Goal: Answer question/provide support: Ask a question

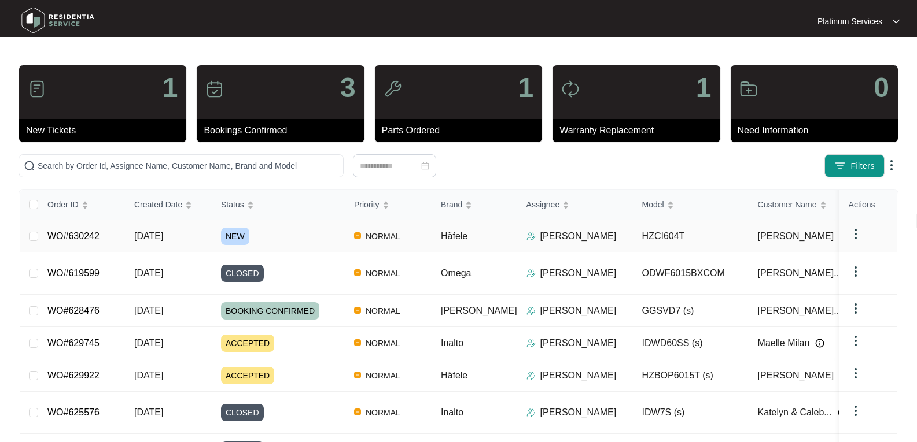
click at [231, 237] on span "NEW" at bounding box center [235, 236] width 28 height 17
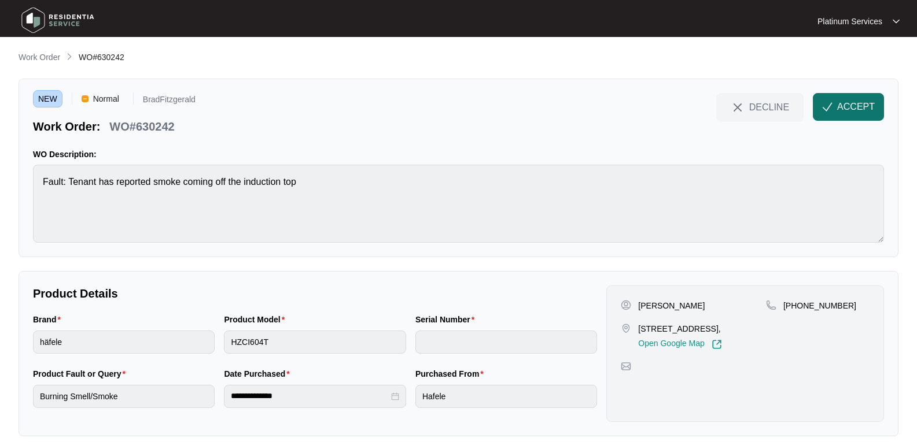
click at [848, 110] on span "ACCEPT" at bounding box center [856, 107] width 38 height 14
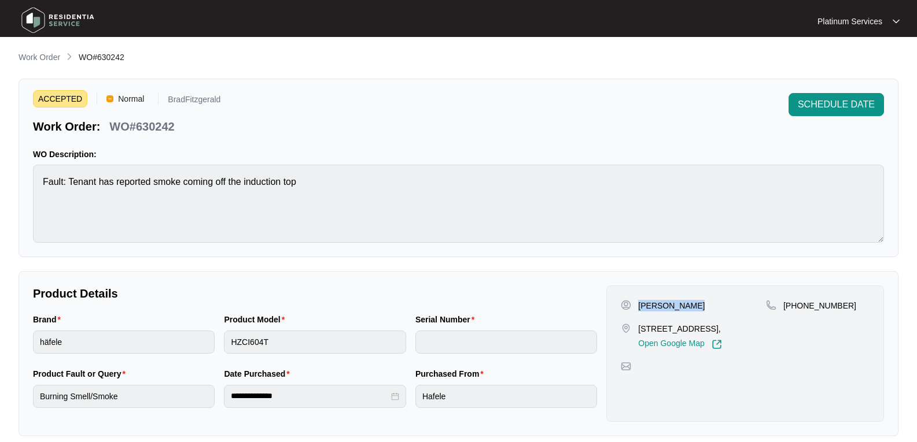
drag, startPoint x: 704, startPoint y: 305, endPoint x: 640, endPoint y: 311, distance: 64.5
click at [640, 311] on div "[PERSON_NAME]" at bounding box center [693, 306] width 145 height 12
copy p "[PERSON_NAME]"
drag, startPoint x: 699, startPoint y: 339, endPoint x: 638, endPoint y: 330, distance: 60.9
click at [638, 330] on p "[STREET_ADDRESS]," at bounding box center [679, 329] width 83 height 12
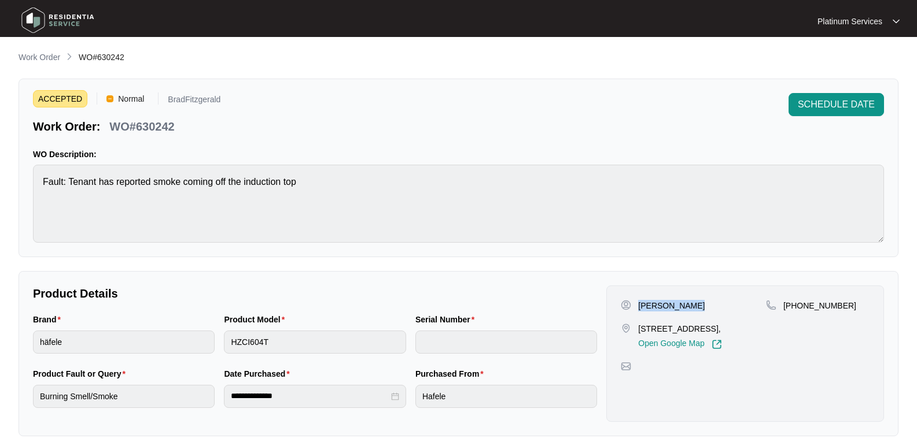
copy p "[STREET_ADDRESS],"
drag, startPoint x: 840, startPoint y: 306, endPoint x: 781, endPoint y: 303, distance: 59.1
click at [781, 303] on div "[PHONE_NUMBER]" at bounding box center [818, 306] width 104 height 12
copy p "[PHONE_NUMBER]"
click at [205, 339] on div "Brand häfele Product Model HZCI604T Serial Number" at bounding box center [314, 340] width 573 height 54
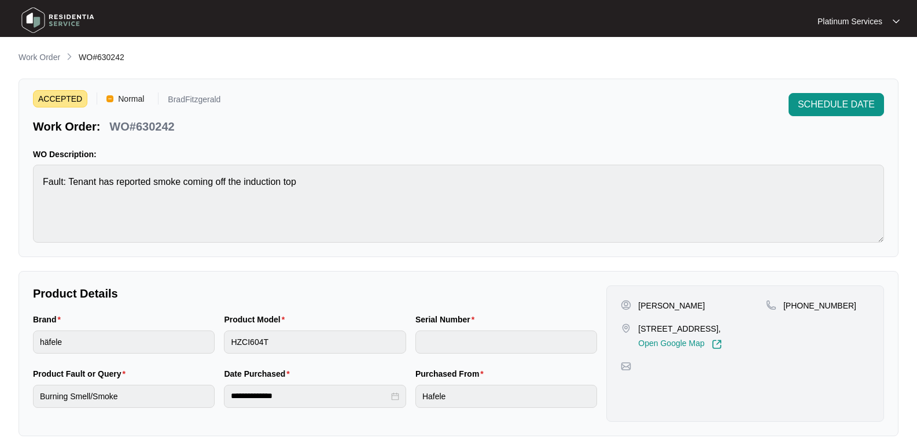
click at [0, 340] on html "**********" at bounding box center [458, 383] width 917 height 767
click at [165, 123] on p "WO#630242" at bounding box center [141, 127] width 65 height 16
copy p "630242"
click at [68, 13] on img at bounding box center [57, 20] width 81 height 35
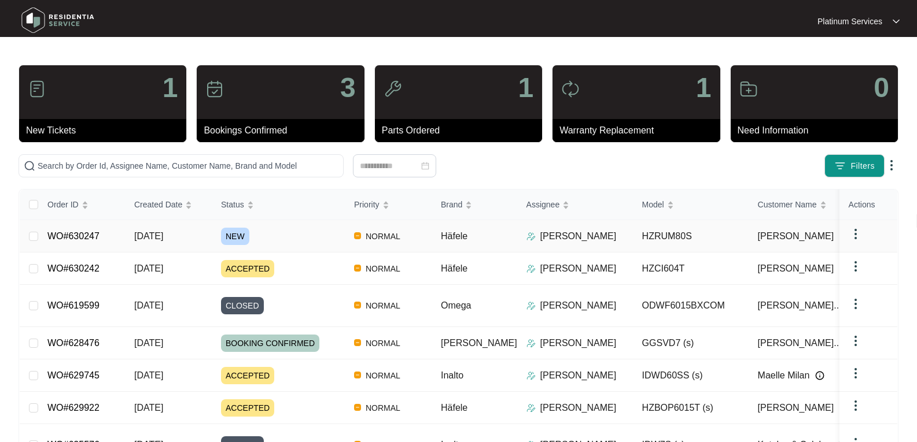
click at [163, 239] on span "[DATE]" at bounding box center [148, 236] width 29 height 10
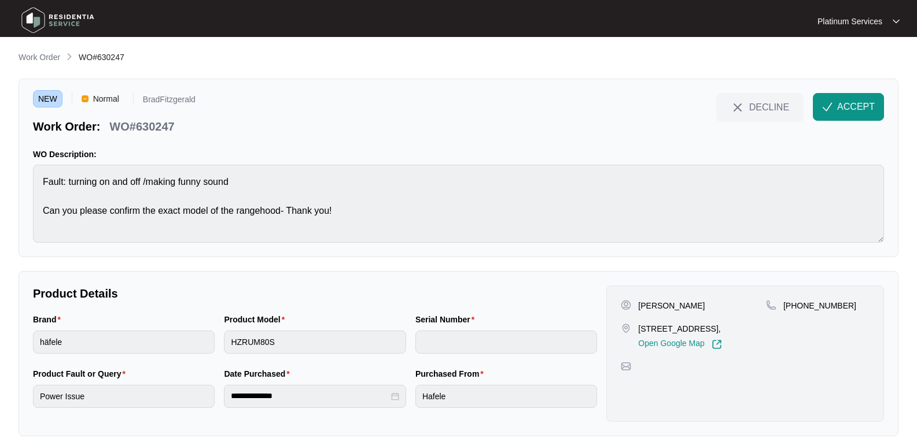
click at [851, 93] on div "NEW Normal BradFitzgerald Work Order: WO#630247 DECLINE ACCEPT WO Description: …" at bounding box center [459, 168] width 880 height 179
click at [851, 98] on button "ACCEPT" at bounding box center [848, 107] width 71 height 28
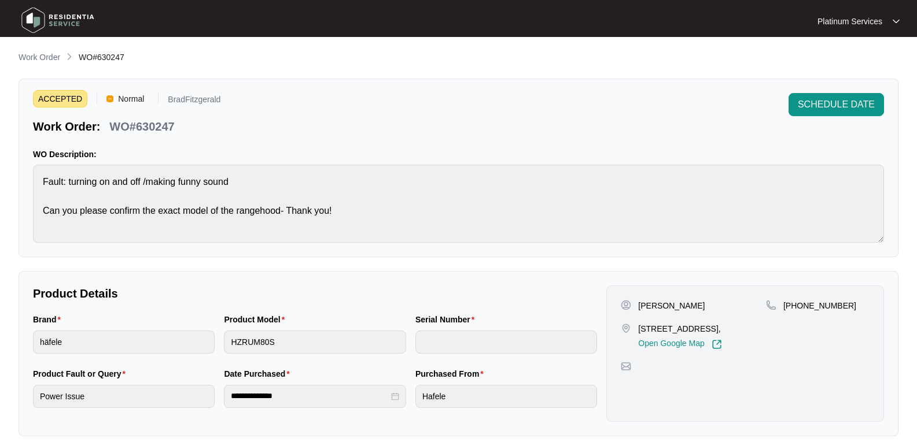
drag, startPoint x: 246, startPoint y: 112, endPoint x: 276, endPoint y: 122, distance: 32.2
click at [246, 112] on div "ACCEPTED Normal BradFitzgerald Work Order: WO#630247 SCHEDULE DATE" at bounding box center [458, 114] width 851 height 42
click at [67, 19] on img at bounding box center [57, 20] width 81 height 35
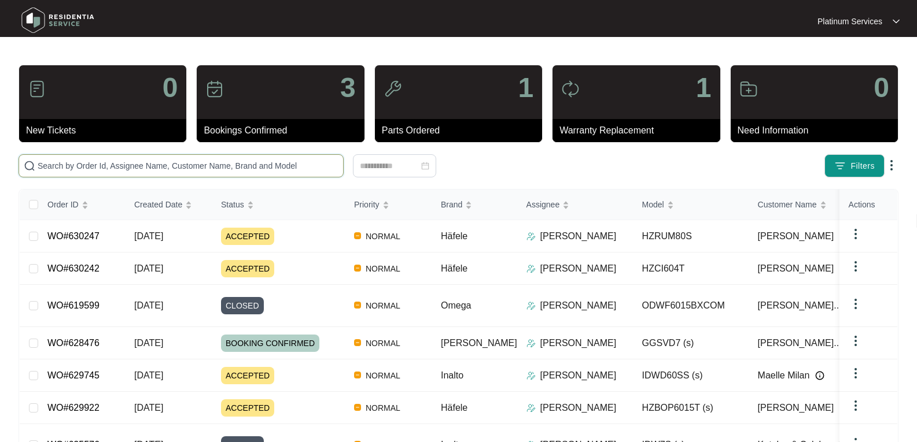
click at [101, 165] on input "text" at bounding box center [188, 166] width 301 height 13
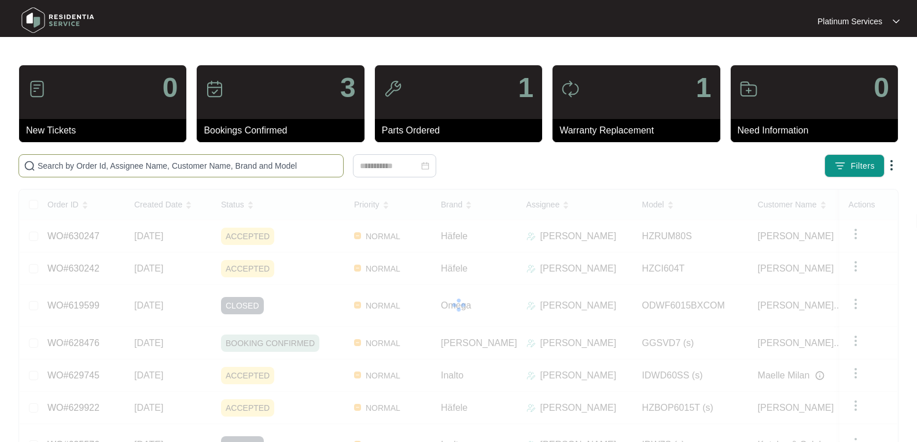
paste input "630247"
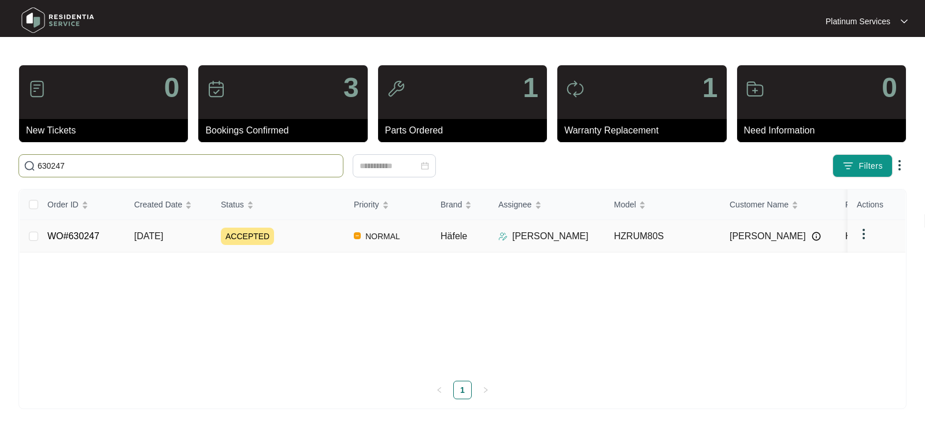
type input "630247"
click at [227, 238] on span "ACCEPTED" at bounding box center [247, 236] width 53 height 17
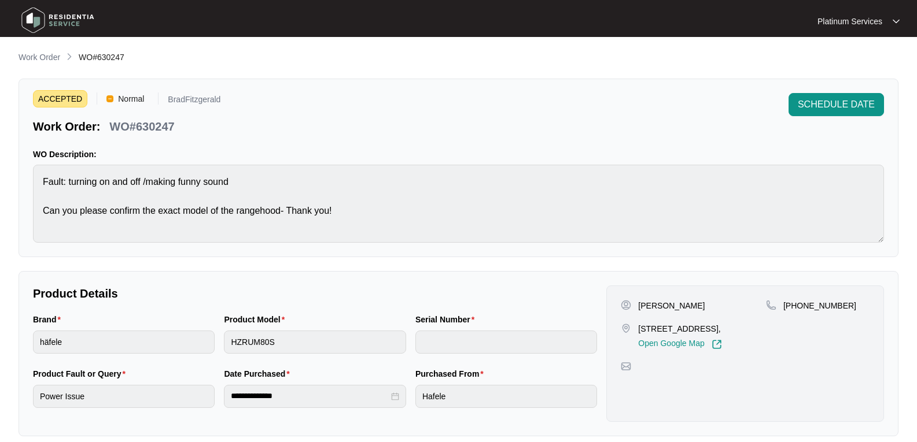
drag, startPoint x: 695, startPoint y: 337, endPoint x: 635, endPoint y: 326, distance: 60.7
click at [635, 326] on div "[STREET_ADDRESS], Open Google Map" at bounding box center [693, 336] width 145 height 27
copy p "[STREET_ADDRESS],"
drag, startPoint x: 848, startPoint y: 309, endPoint x: 782, endPoint y: 312, distance: 66.0
click at [782, 312] on div "[PHONE_NUMBER]" at bounding box center [818, 325] width 104 height 50
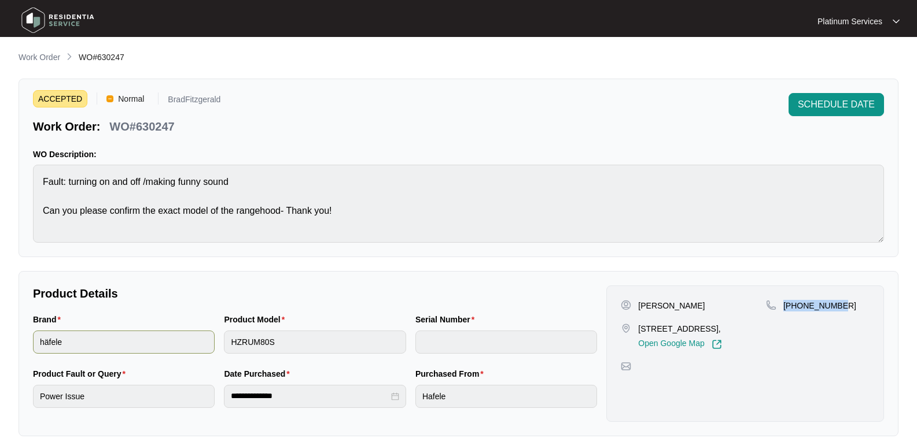
copy p "[PHONE_NUMBER]"
click at [161, 130] on p "WO#630247" at bounding box center [141, 127] width 65 height 16
copy p "630247"
click at [186, 334] on div "Brand häfele Product Model HZRUM80S Serial Number" at bounding box center [314, 340] width 573 height 54
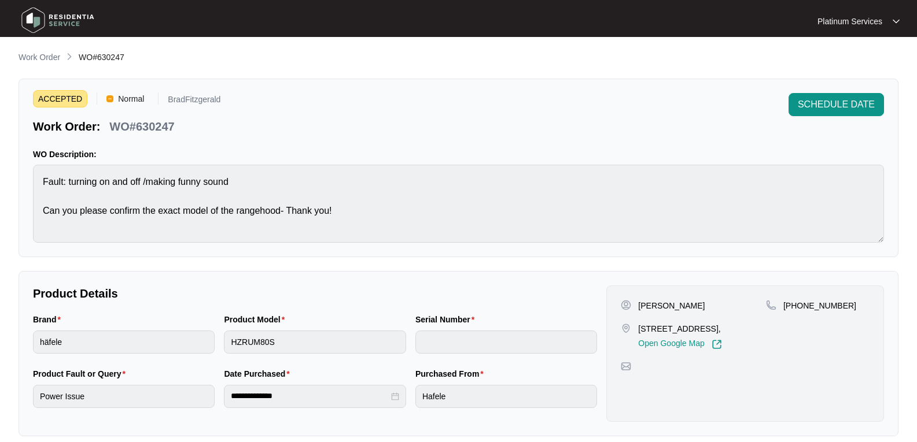
click at [22, 343] on div "**********" at bounding box center [459, 353] width 880 height 165
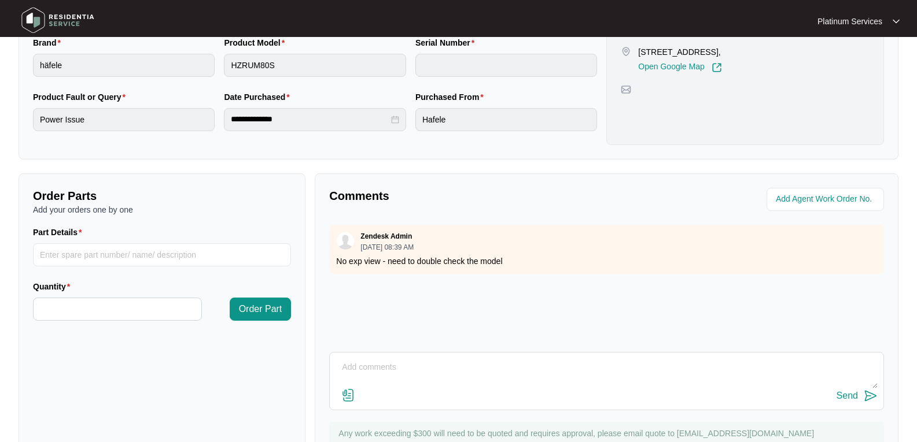
scroll to position [325, 0]
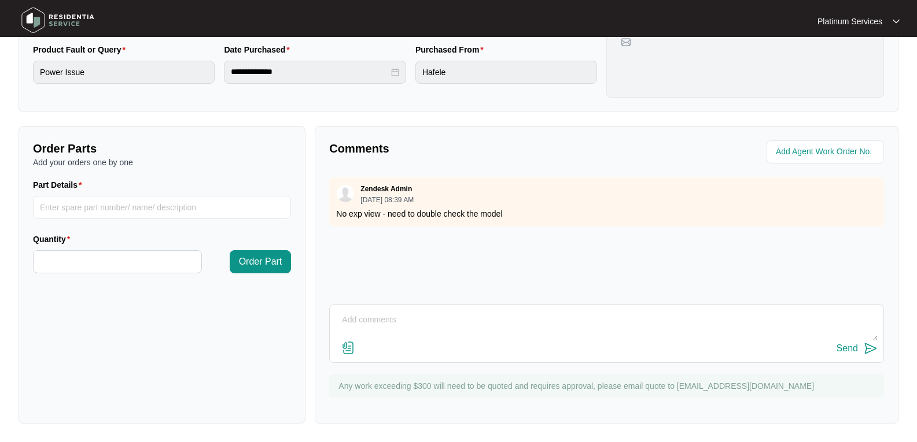
click at [375, 333] on textarea at bounding box center [606, 326] width 542 height 30
type textarea "Hi Team, May we ask for the exploded view, pelase. Thank you."
click at [865, 344] on img at bounding box center [870, 349] width 14 height 14
